Goal: Obtain resource: Obtain resource

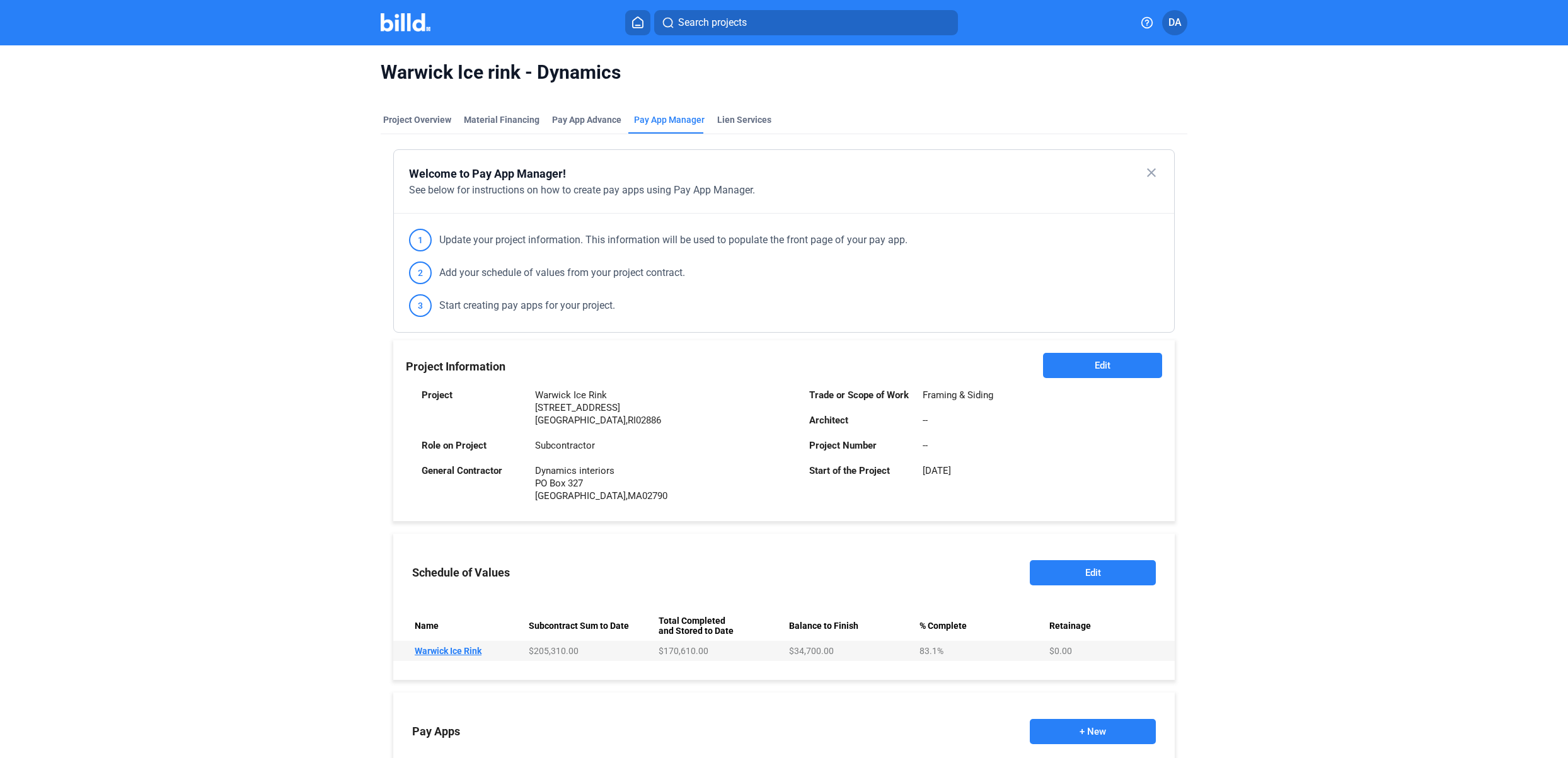
click at [645, 19] on home-icon at bounding box center [638, 22] width 15 height 12
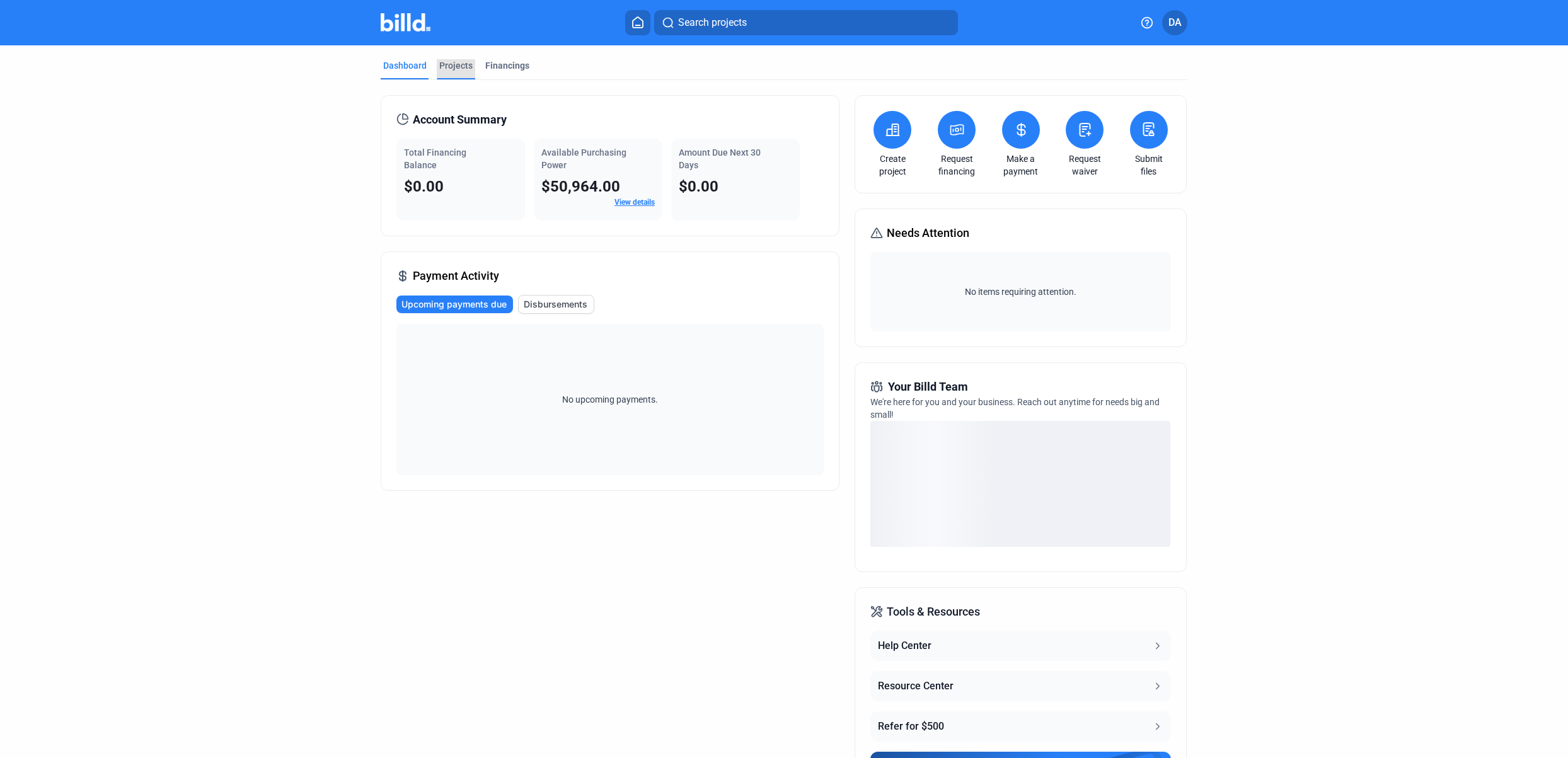
click at [452, 73] on div "Projects" at bounding box center [456, 69] width 39 height 20
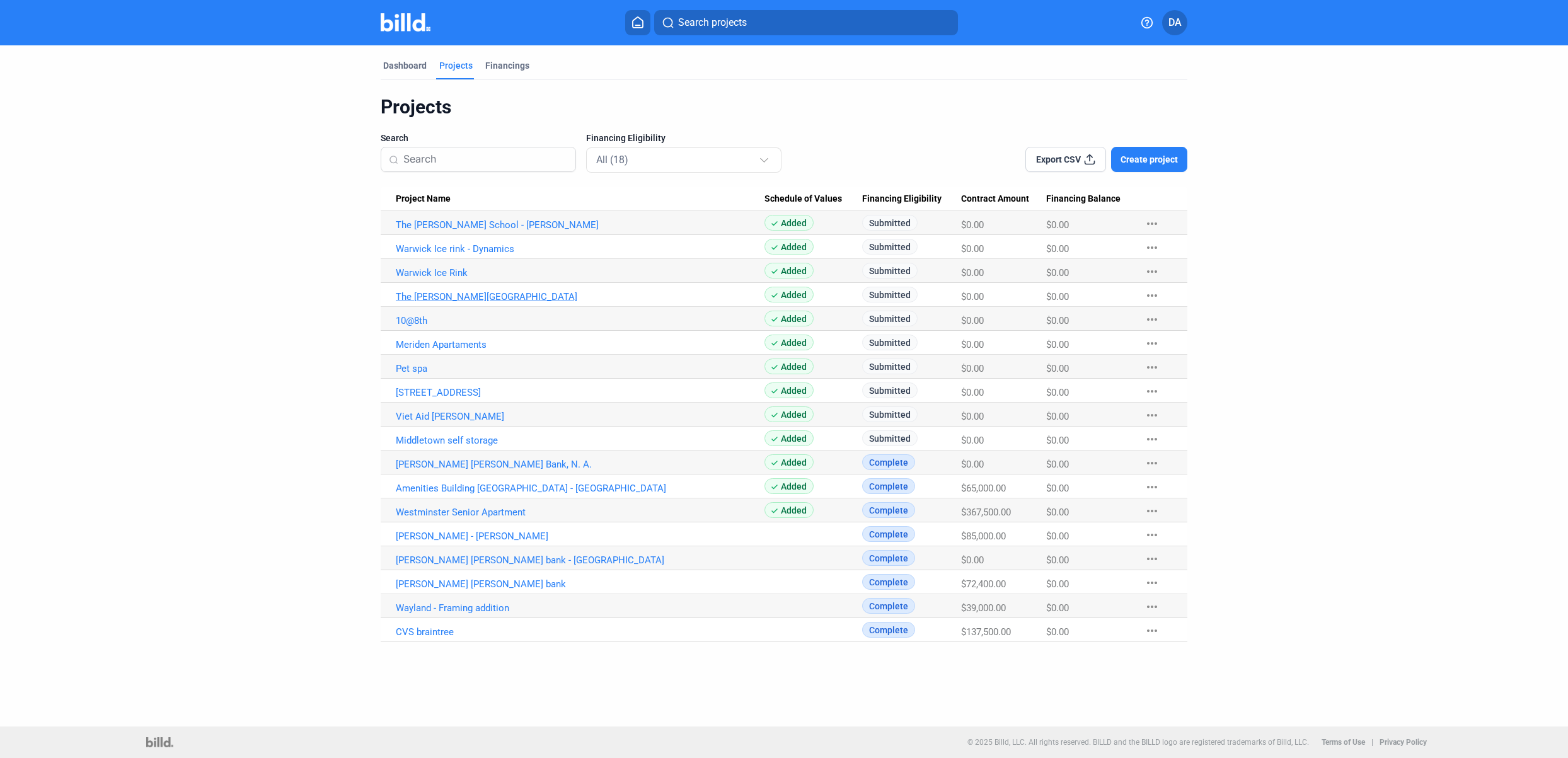
click at [439, 230] on link "The [PERSON_NAME][GEOGRAPHIC_DATA]" at bounding box center [580, 225] width 369 height 12
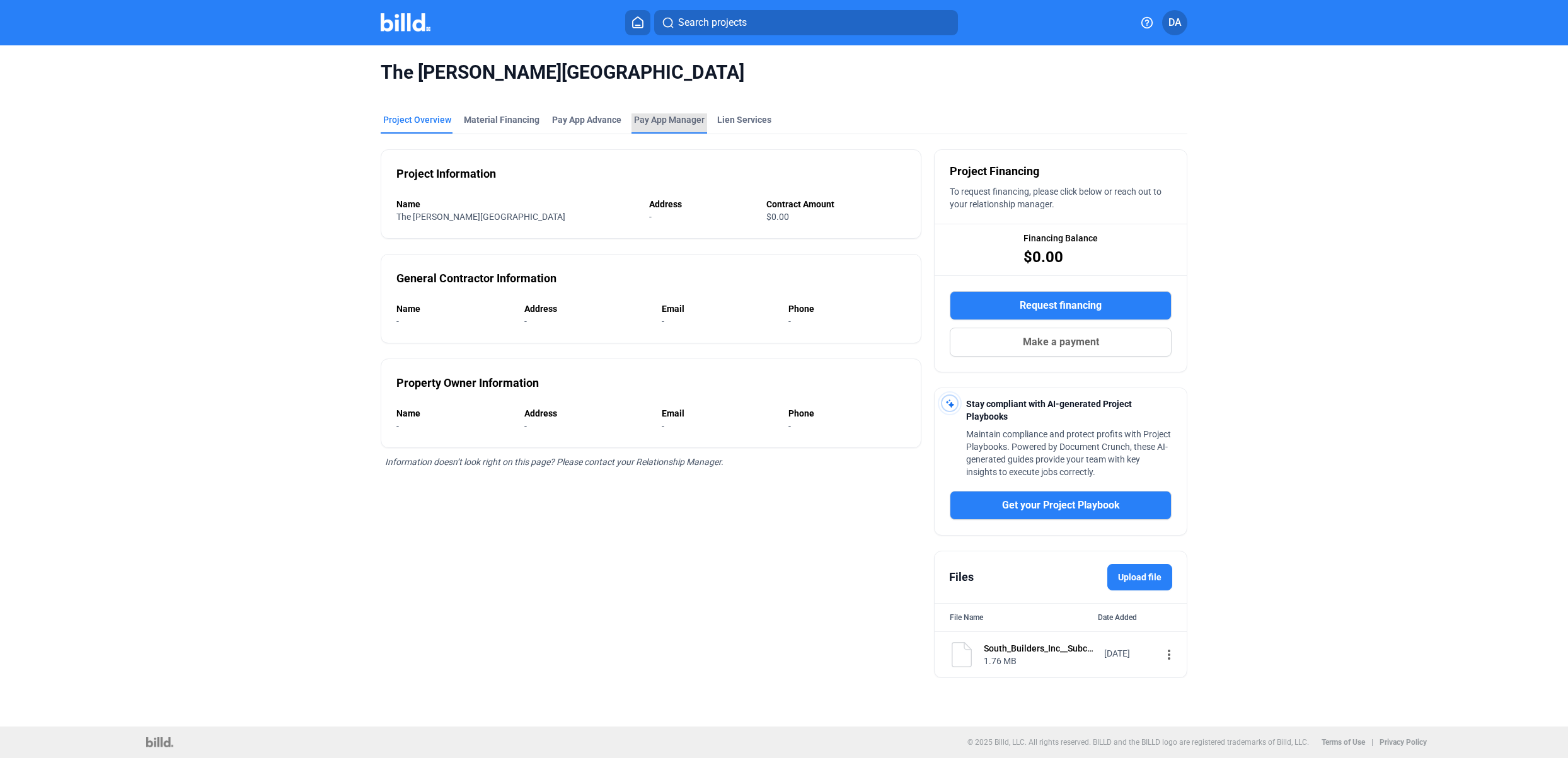
click at [678, 122] on span "Pay App Manager" at bounding box center [669, 120] width 71 height 13
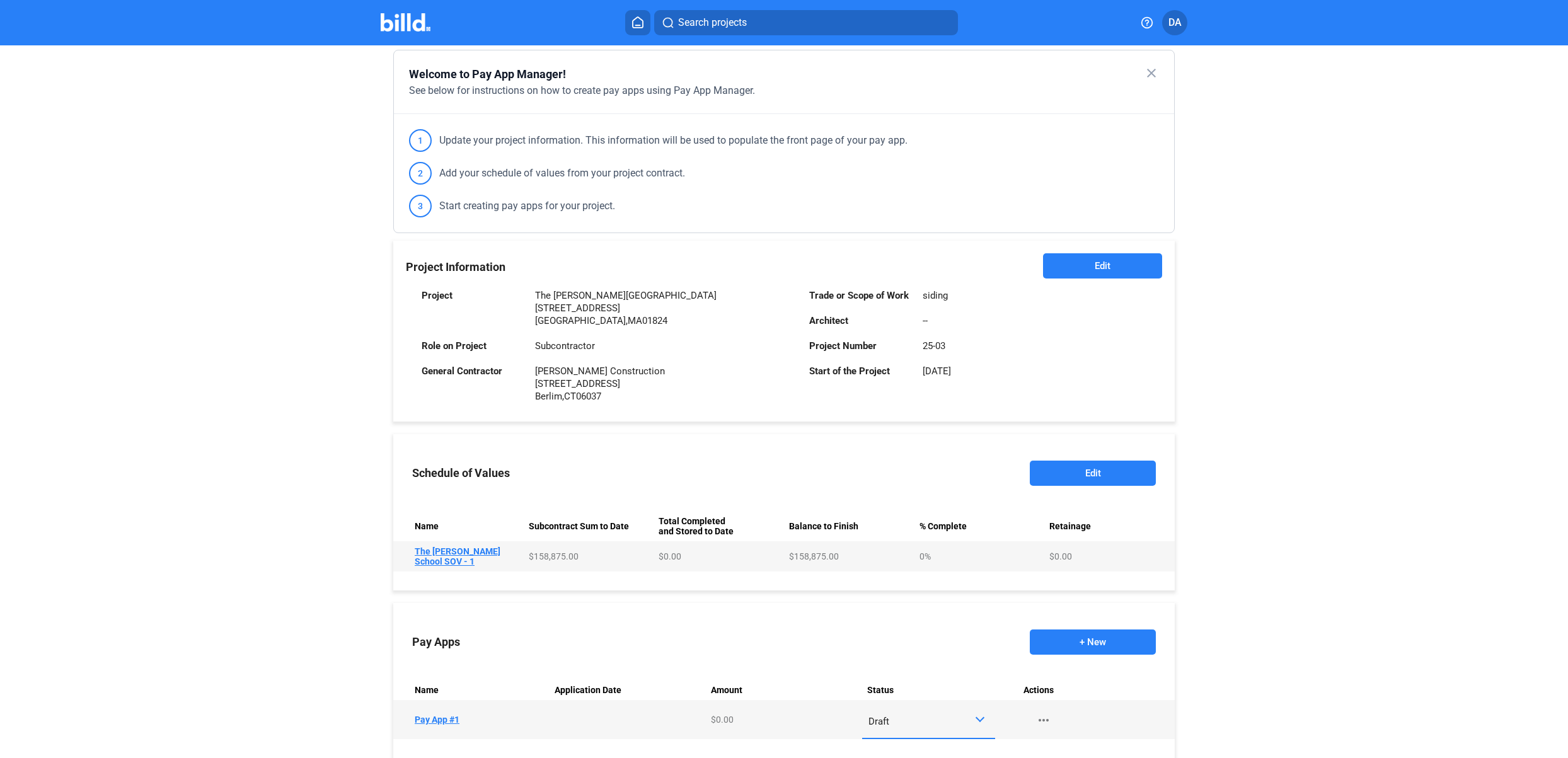
scroll to position [159, 0]
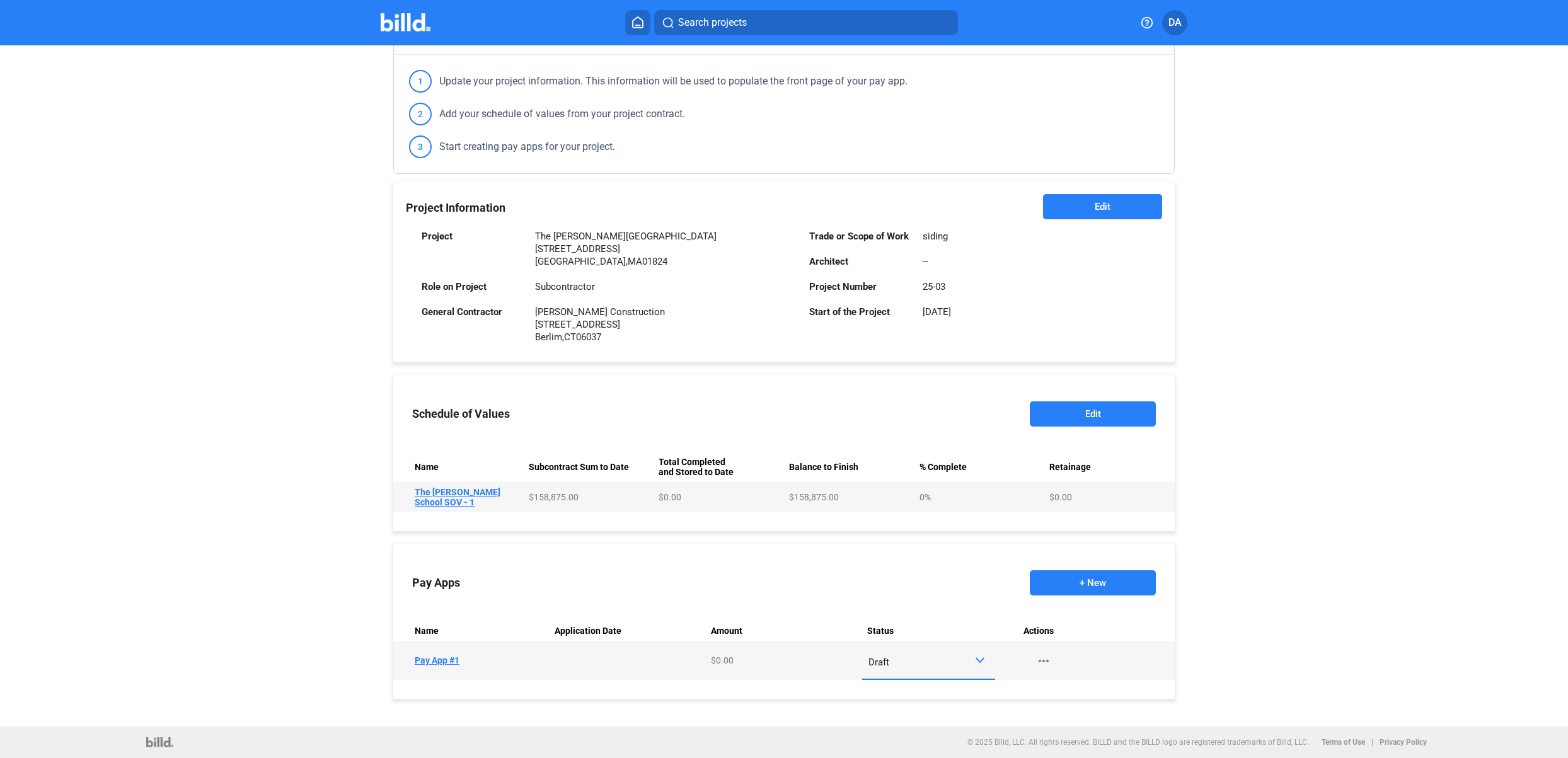
click at [448, 659] on td "Name Pay App #1" at bounding box center [471, 660] width 156 height 39
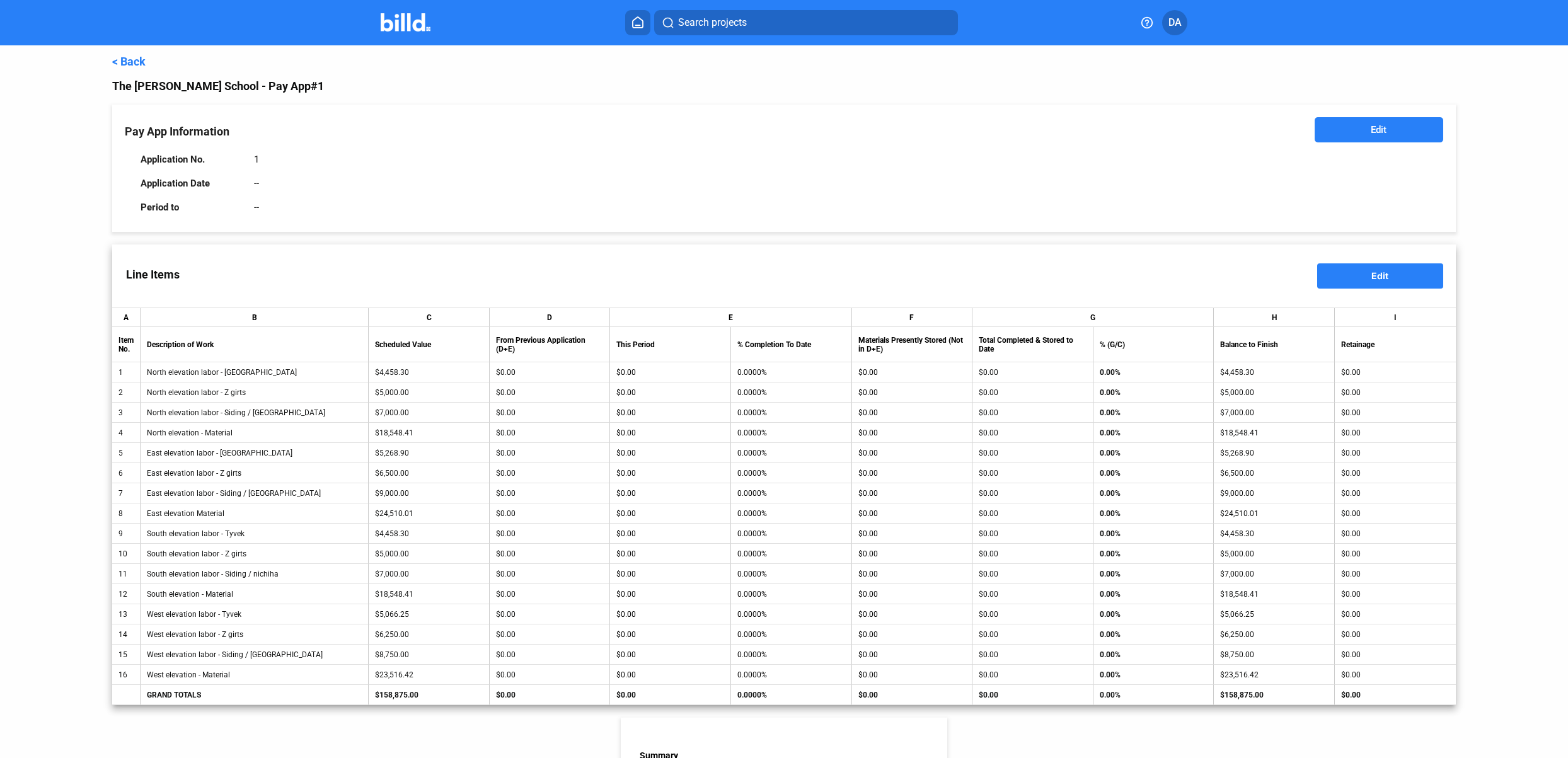
click at [140, 56] on link "< Back" at bounding box center [129, 61] width 33 height 13
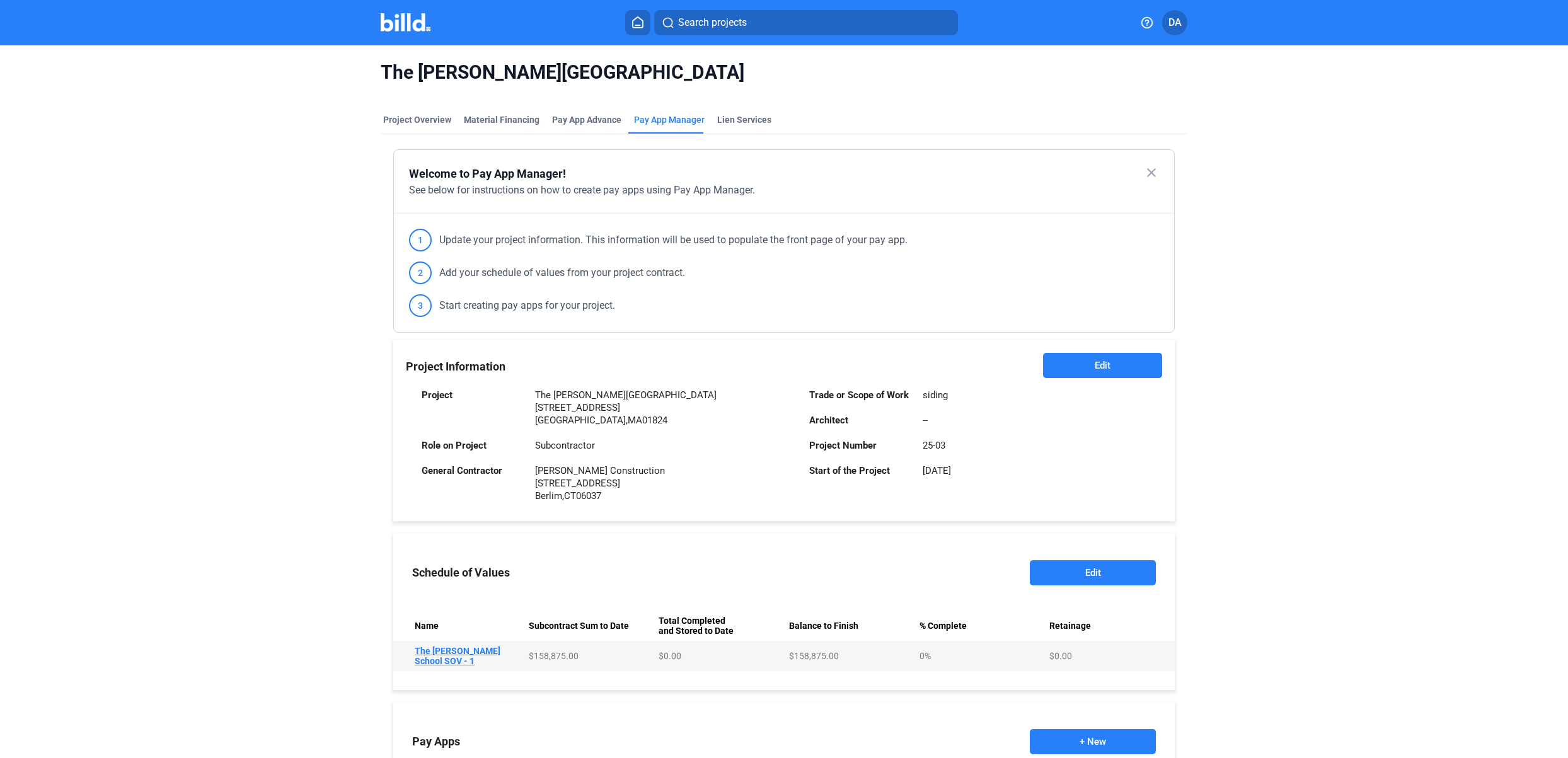
click at [632, 17] on icon at bounding box center [638, 22] width 13 height 12
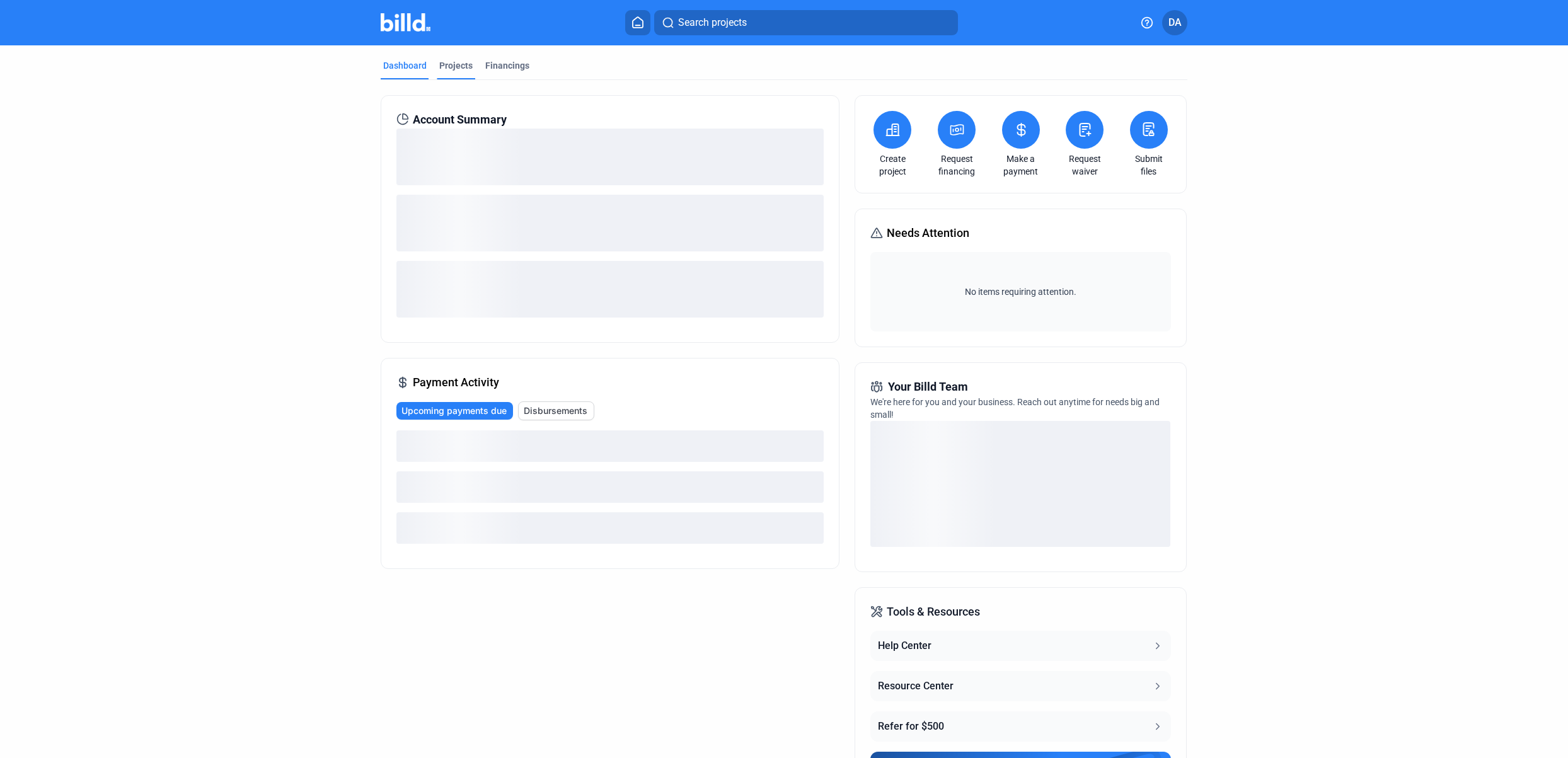
click at [456, 67] on div "Projects" at bounding box center [456, 65] width 33 height 13
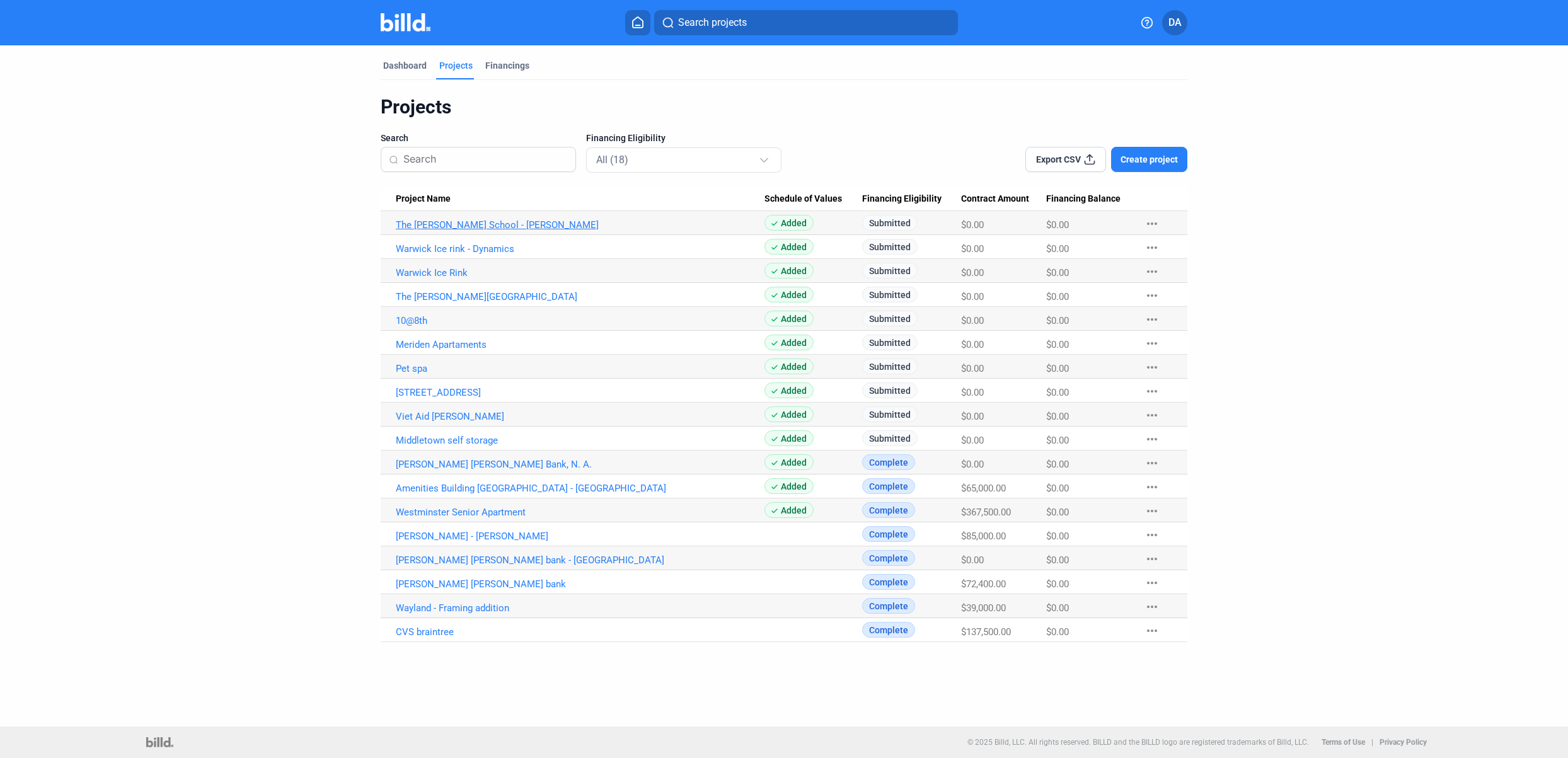
click at [513, 222] on link "The [PERSON_NAME] School - [PERSON_NAME]" at bounding box center [580, 225] width 369 height 12
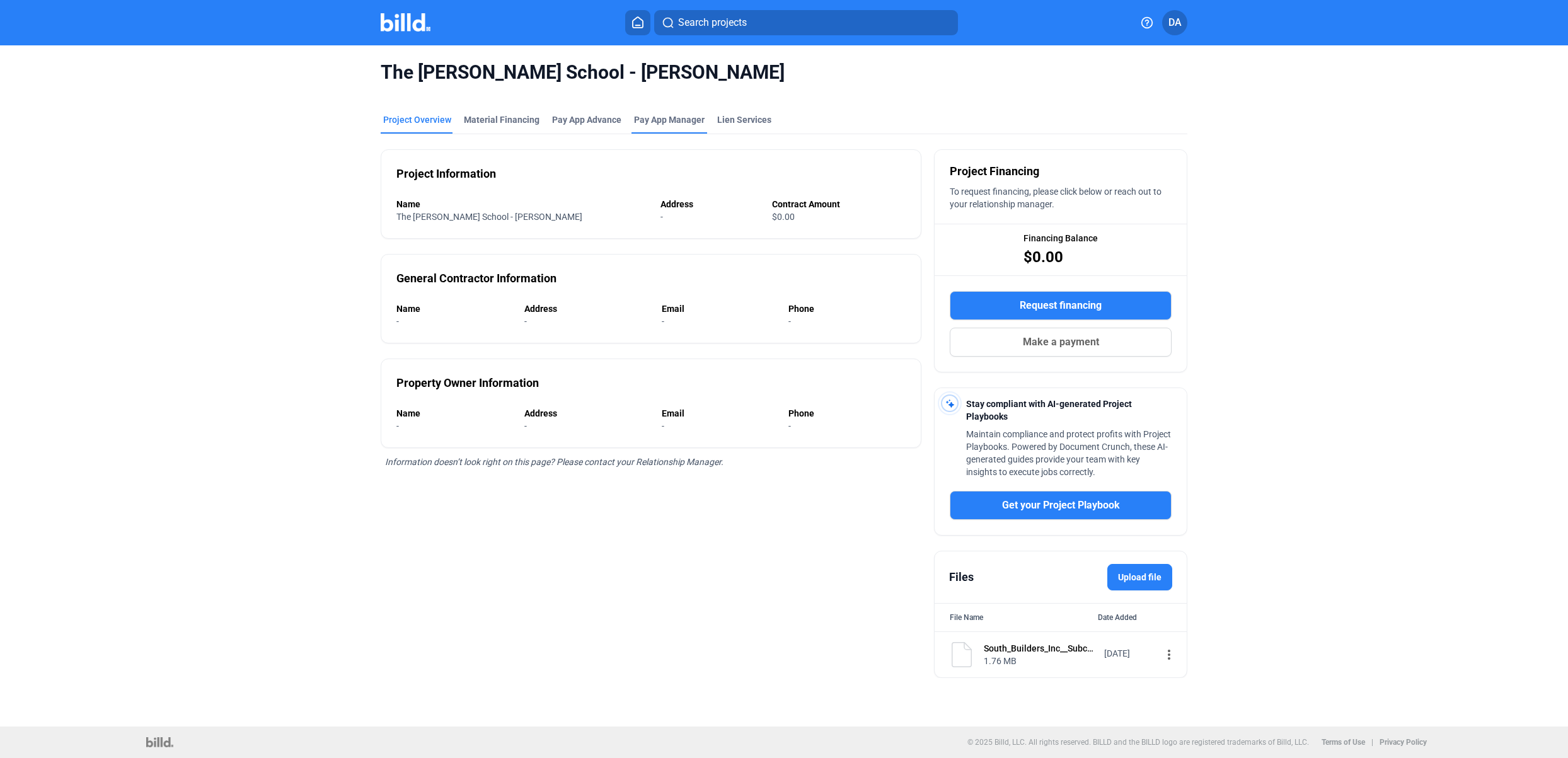
click at [684, 114] on span "Pay App Manager" at bounding box center [669, 120] width 71 height 13
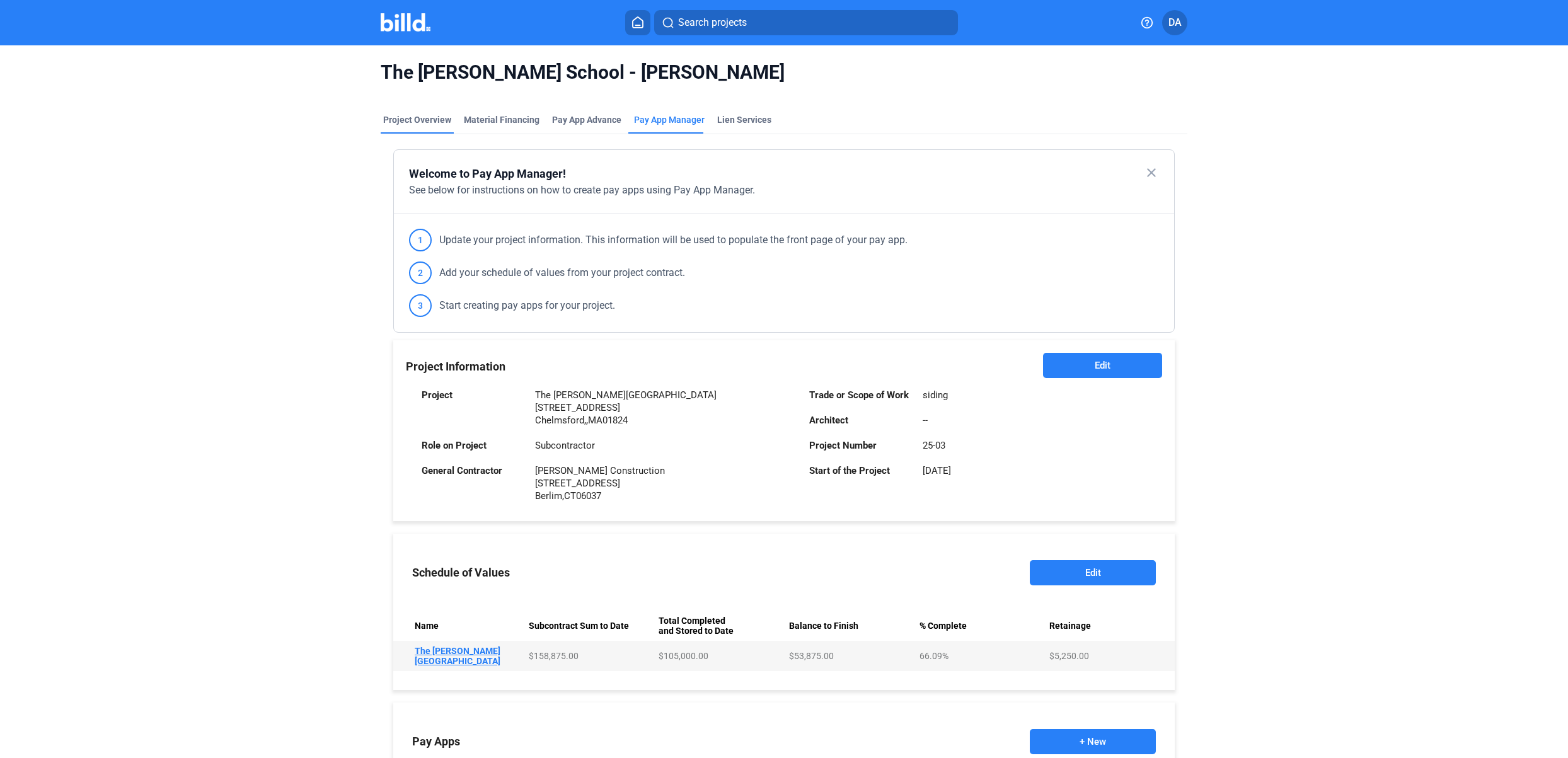
click at [433, 117] on div "Project Overview" at bounding box center [417, 120] width 68 height 13
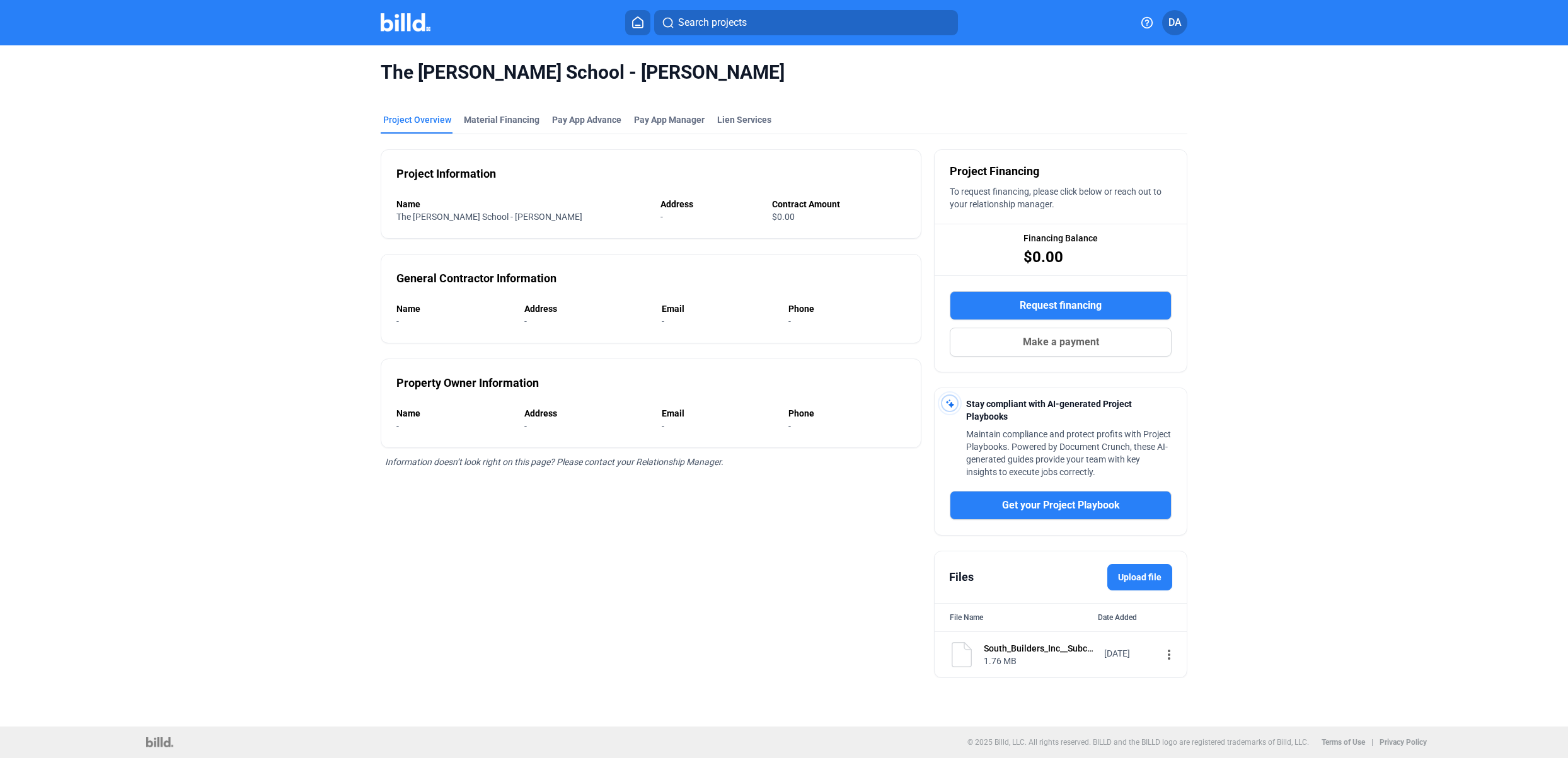
click at [1162, 659] on mat-icon "more_vert" at bounding box center [1169, 655] width 15 height 15
click at [1185, 675] on div "View" at bounding box center [1244, 678] width 156 height 30
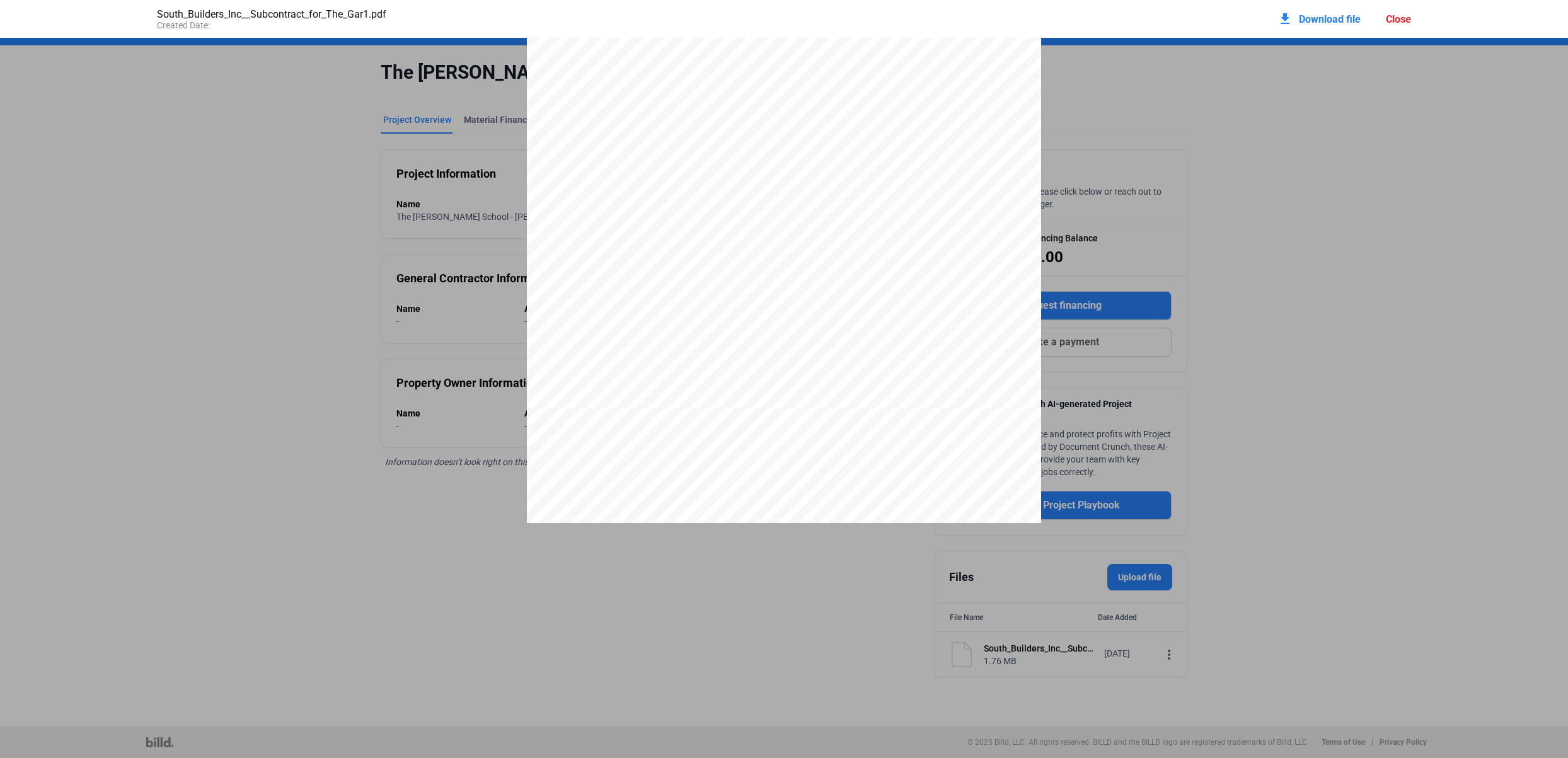
scroll to position [3588, 0]
drag, startPoint x: 553, startPoint y: 359, endPoint x: 771, endPoint y: 431, distance: 229.6
click at [773, 420] on div "ARTICLE 1 THE SUBCONTRACT DOCUMENTS The Subcontract Documents consist of (1) th…" at bounding box center [784, 87] width 514 height 666
drag, startPoint x: 766, startPoint y: 440, endPoint x: 626, endPoint y: 380, distance: 152.3
click at [587, 366] on div "ARTICLE 1 THE SUBCONTRACT DOCUMENTS The Subcontract Documents consist of (1) th…" at bounding box center [784, 87] width 514 height 666
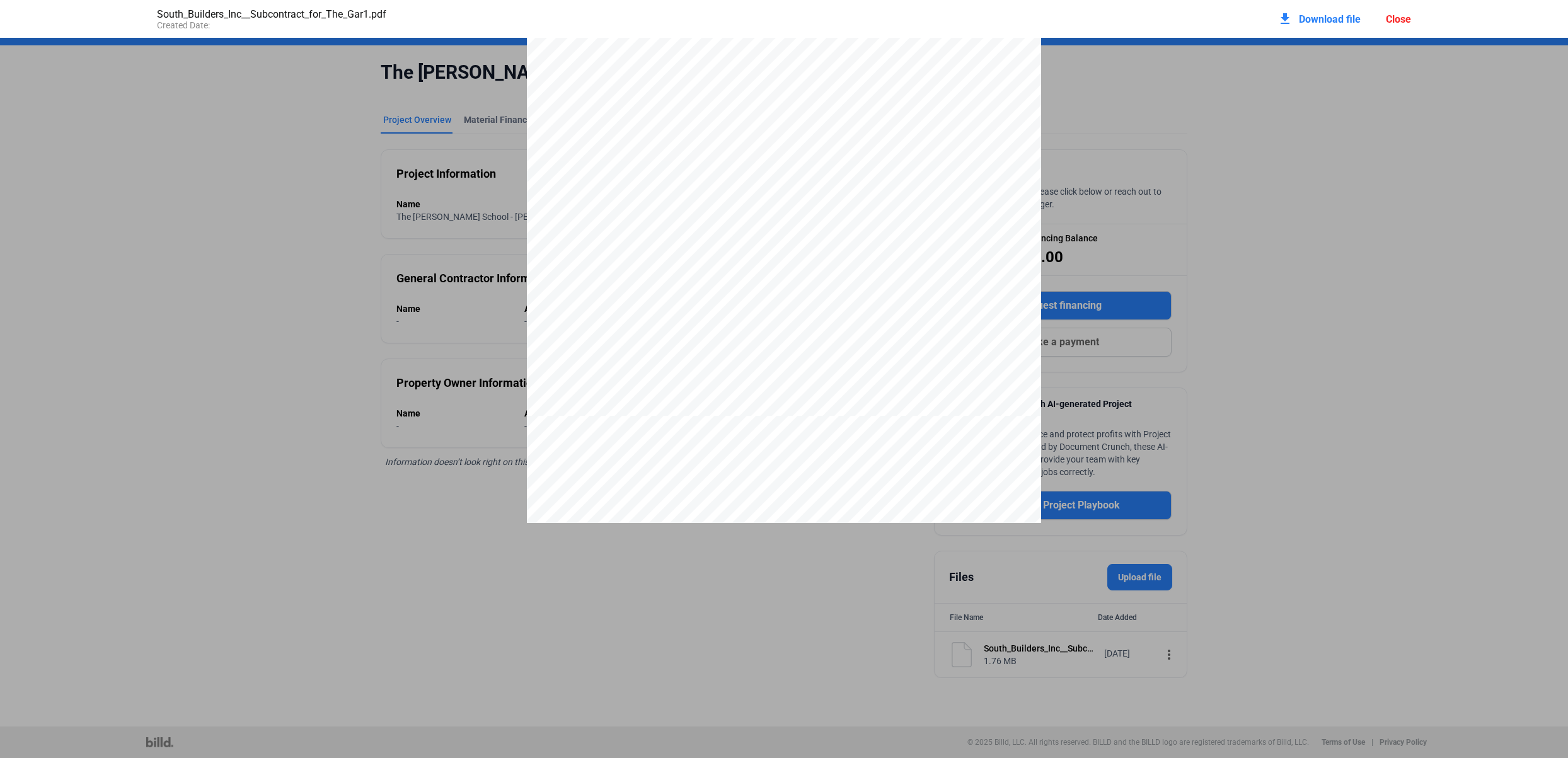
click at [751, 420] on div "ARTICLE 1 THE SUBCONTRACT DOCUMENTS The Subcontract Documents consist of (1) th…" at bounding box center [784, 87] width 514 height 666
drag, startPoint x: 760, startPoint y: 440, endPoint x: 555, endPoint y: 361, distance: 219.7
click at [555, 361] on div "ARTICLE 1 THE SUBCONTRACT DOCUMENTS The Subcontract Documents consist of (1) th…" at bounding box center [784, 87] width 514 height 666
drag, startPoint x: 555, startPoint y: 231, endPoint x: 936, endPoint y: 429, distance: 429.4
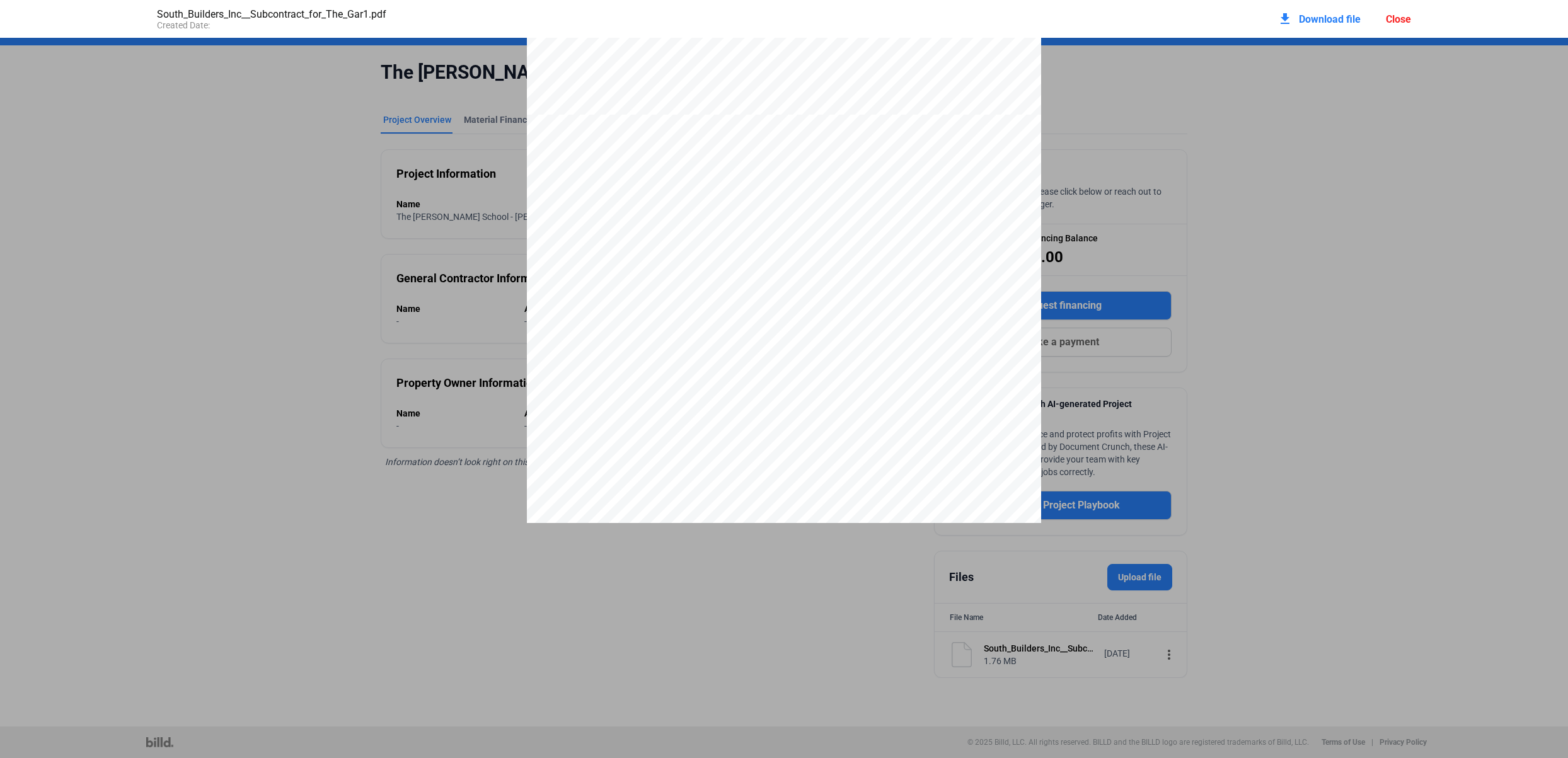
click at [936, 429] on div "The Subcontractor agrees that receipt of payment by the Contractor from the Own…" at bounding box center [784, 447] width 514 height 666
